Goal: Navigation & Orientation: Find specific page/section

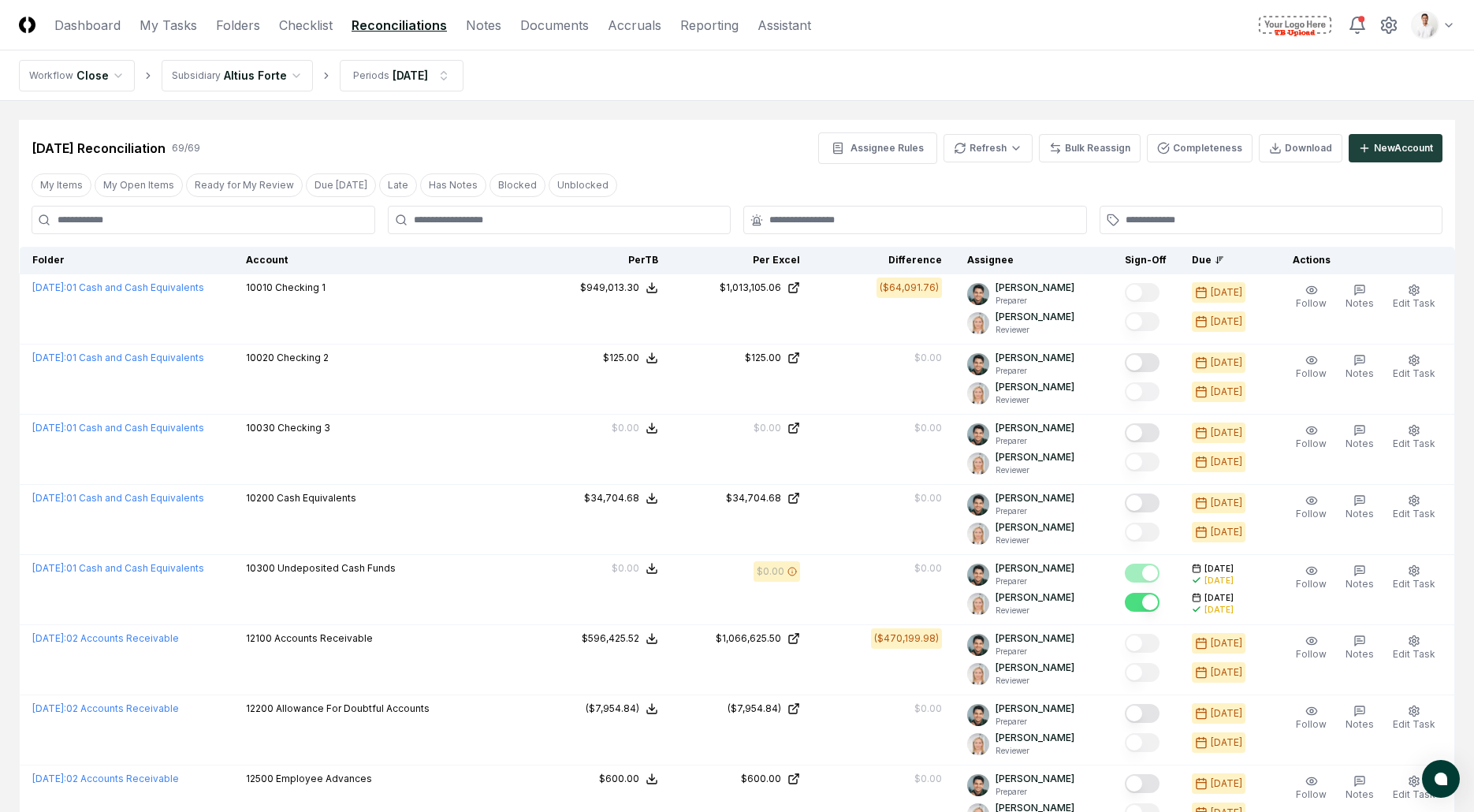
click at [261, 23] on nav "CloseCore Dashboard My Tasks Folders Checklist Reconciliations Notes Documents …" at bounding box center [415, 25] width 793 height 19
click at [253, 23] on link "Folders" at bounding box center [238, 25] width 44 height 19
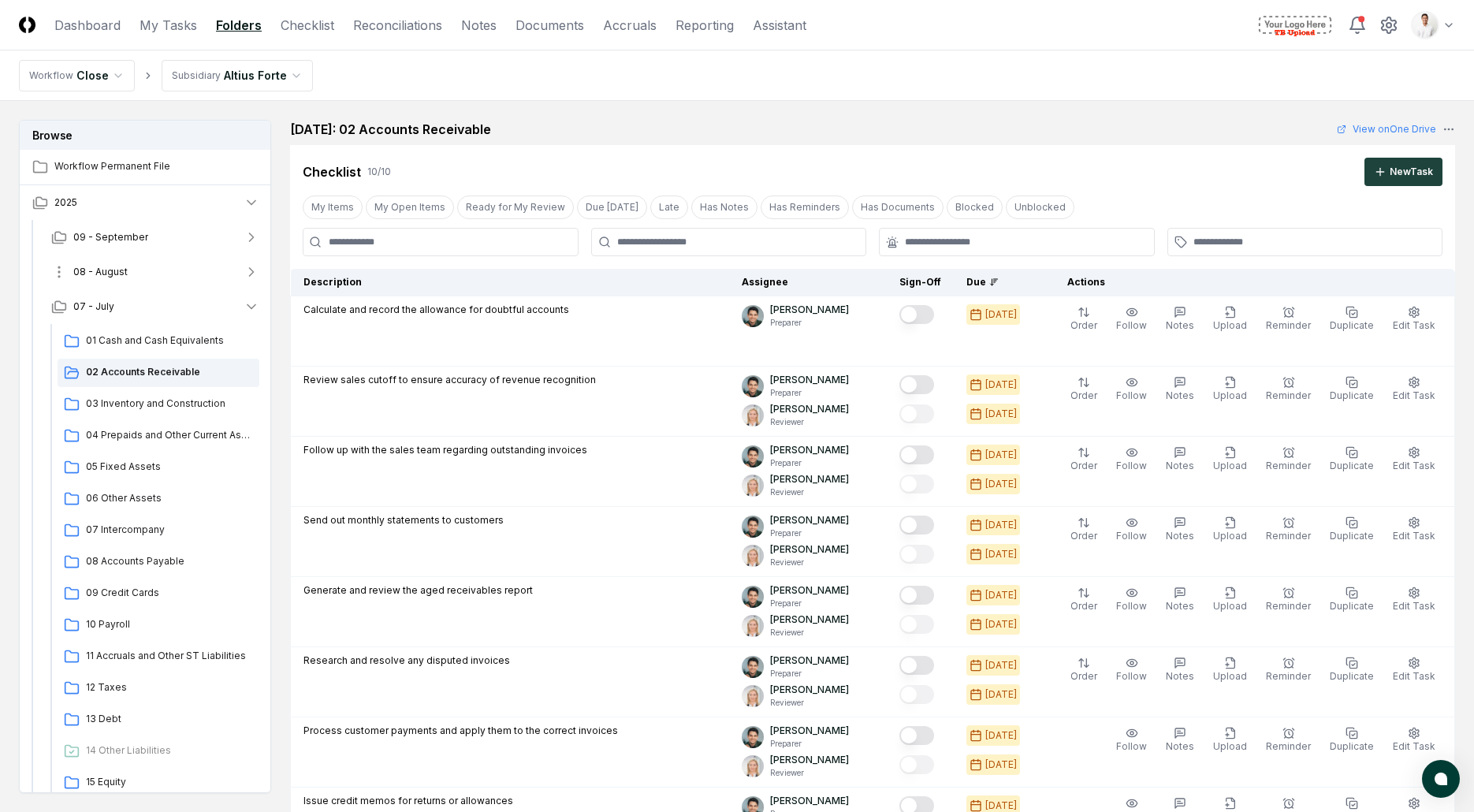
click at [153, 275] on button "08 - August" at bounding box center [155, 272] width 234 height 35
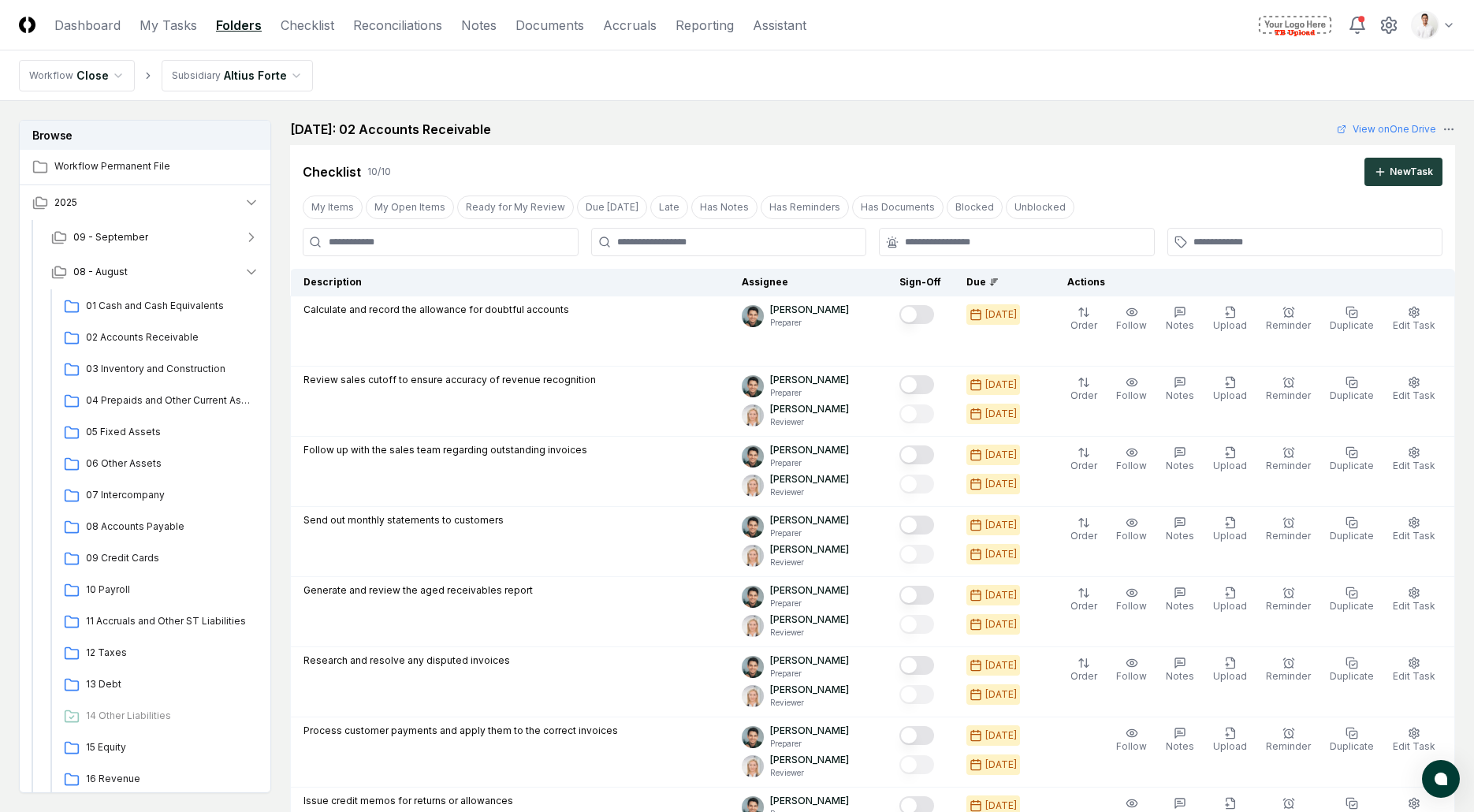
click at [591, 97] on nav "Workflow Close Subsidiary Altius Forte" at bounding box center [737, 75] width 1474 height 50
click at [911, 90] on nav "Workflow Close Subsidiary Altius Forte" at bounding box center [737, 75] width 1474 height 50
